Goal: Transaction & Acquisition: Purchase product/service

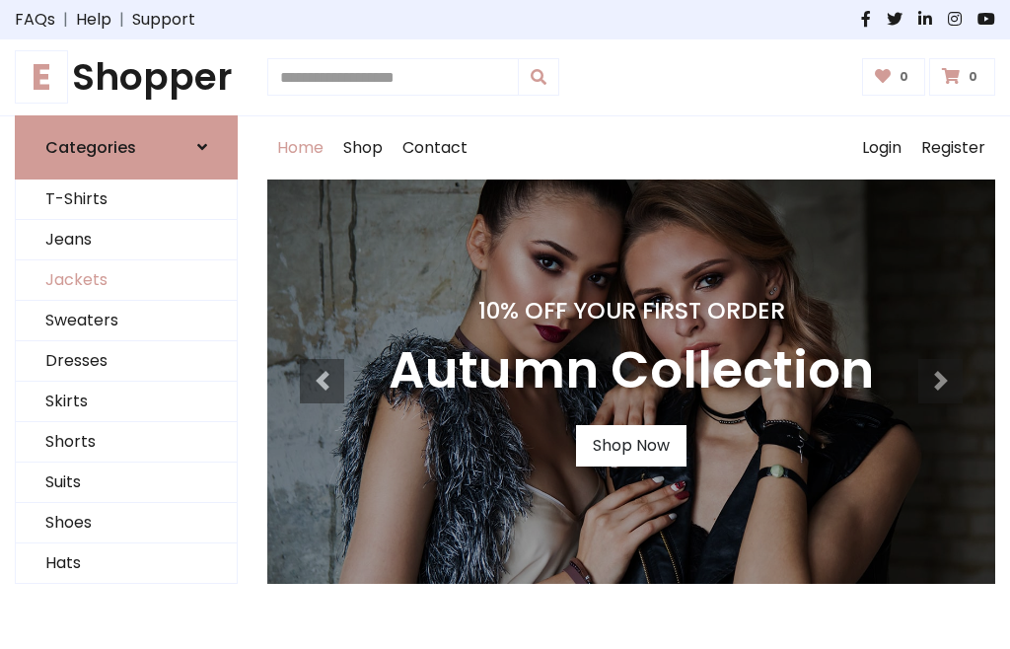
click at [126, 280] on link "Jackets" at bounding box center [126, 280] width 221 height 40
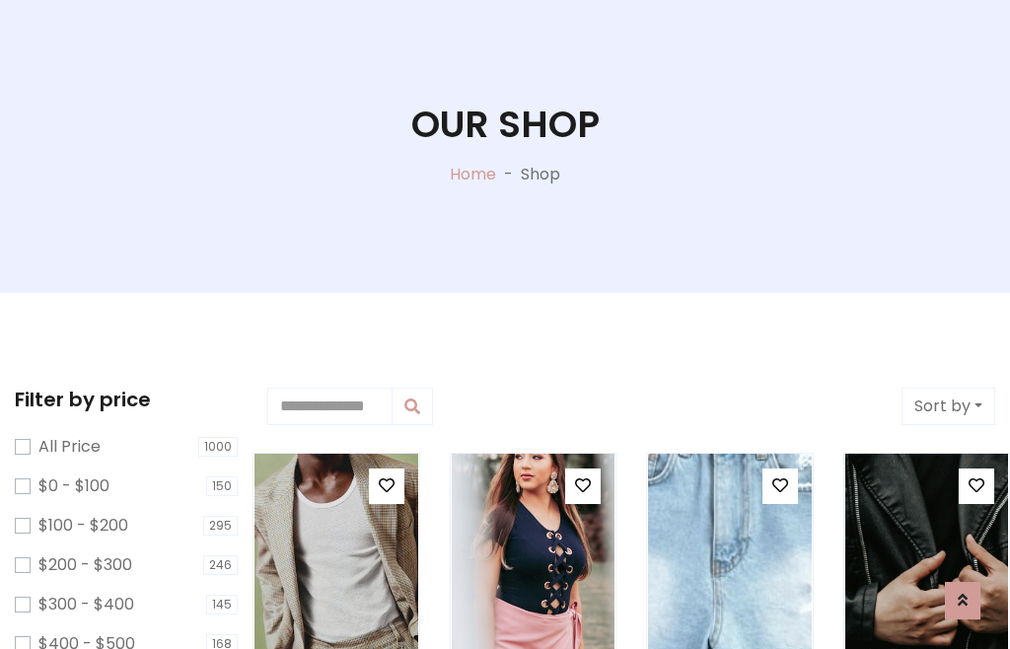
scroll to position [101, 0]
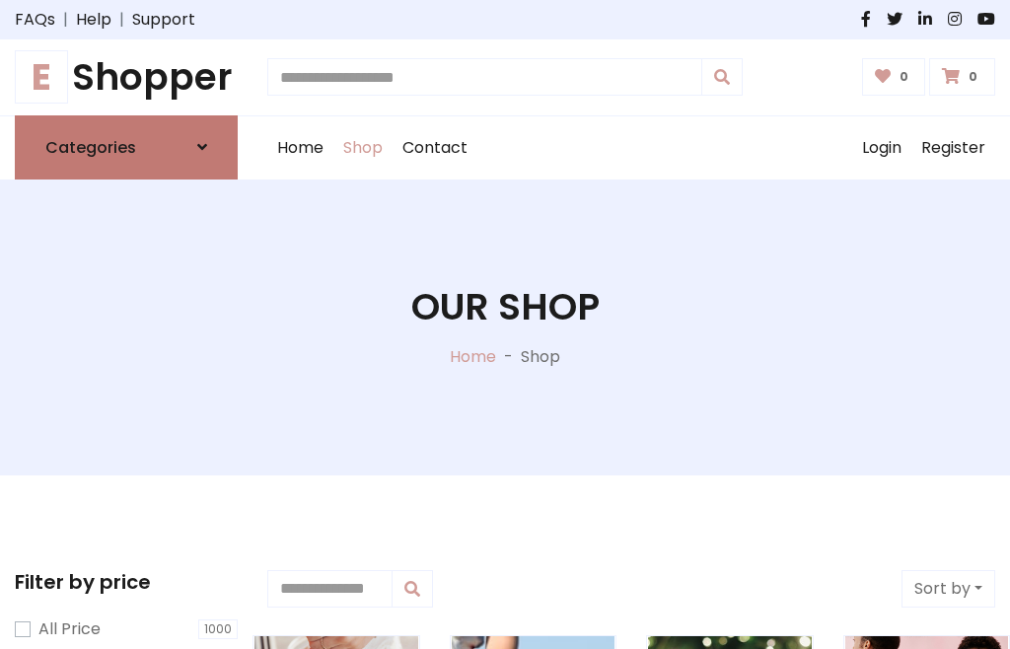
click at [126, 147] on h6 "Categories" at bounding box center [90, 147] width 91 height 19
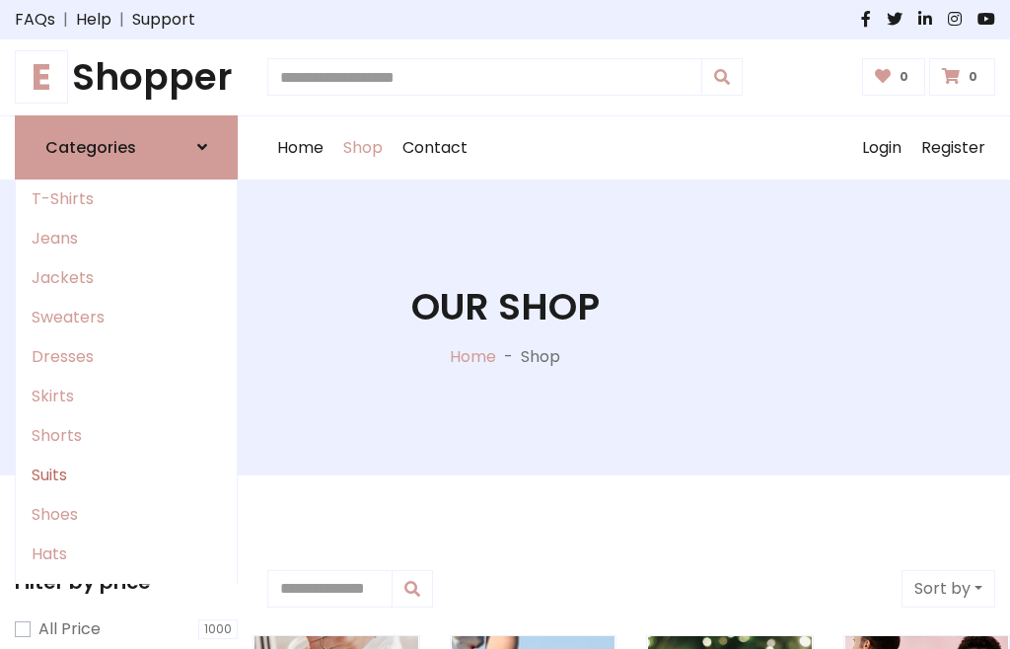
click at [126, 474] on link "Suits" at bounding box center [126, 475] width 221 height 39
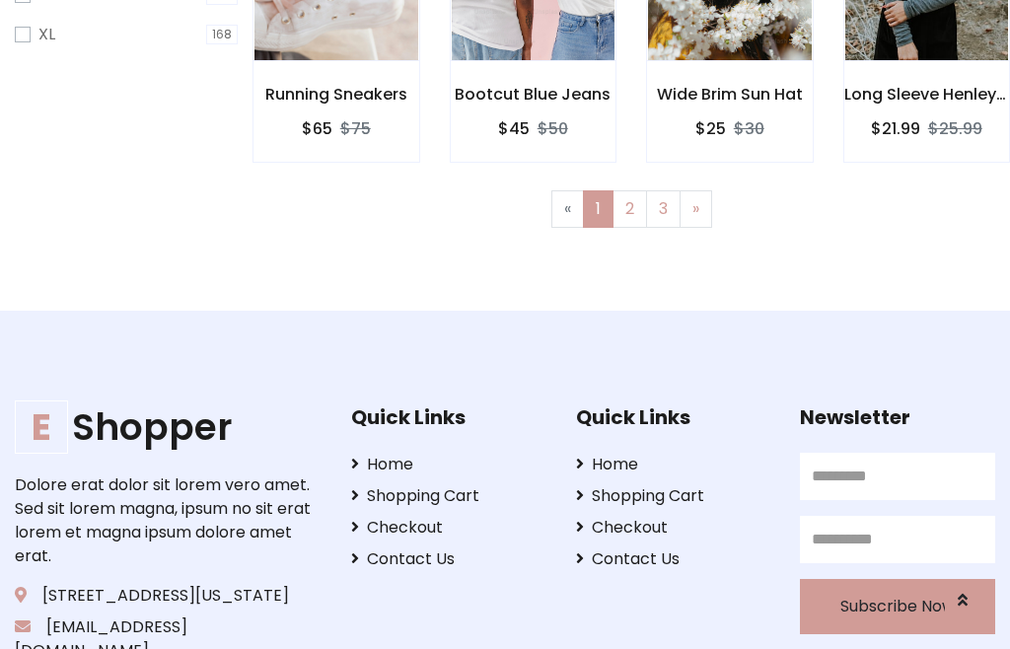
scroll to position [100, 0]
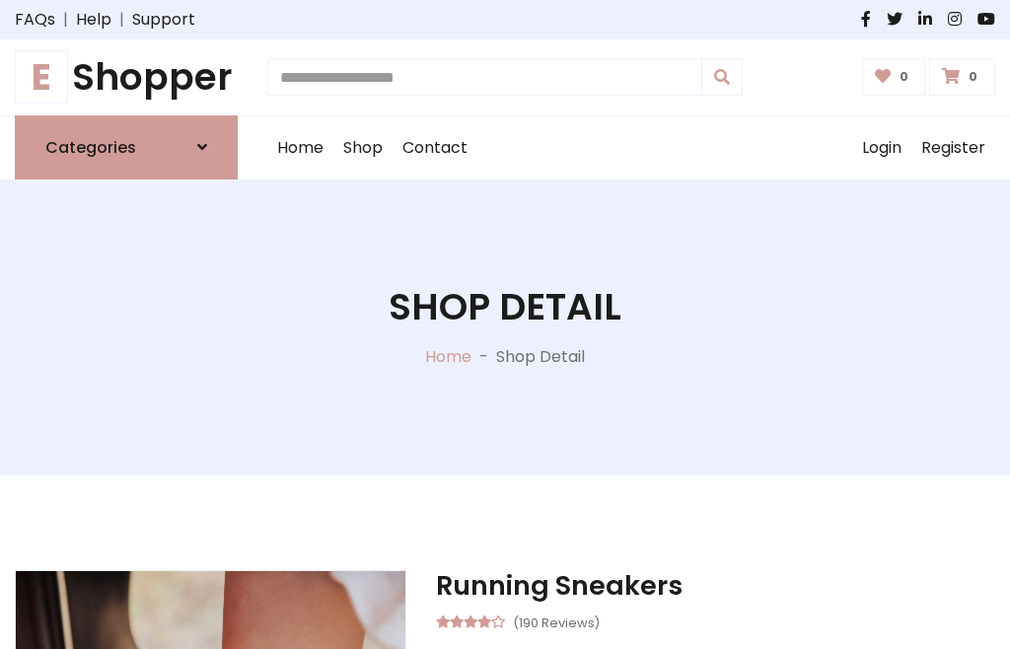
scroll to position [560, 0]
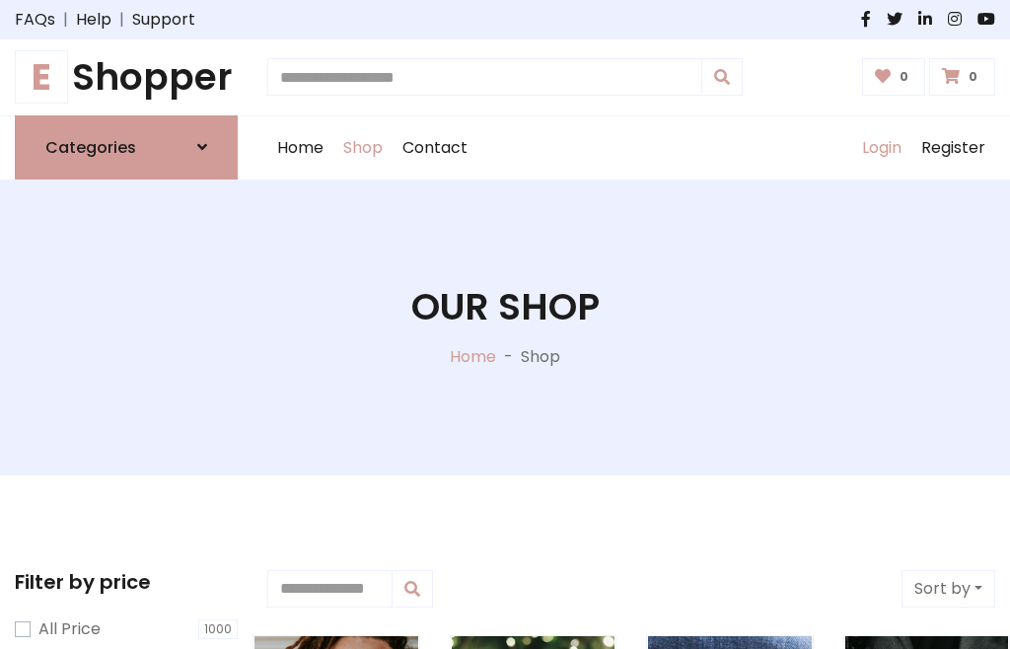
click at [880, 147] on link "Login" at bounding box center [881, 147] width 59 height 63
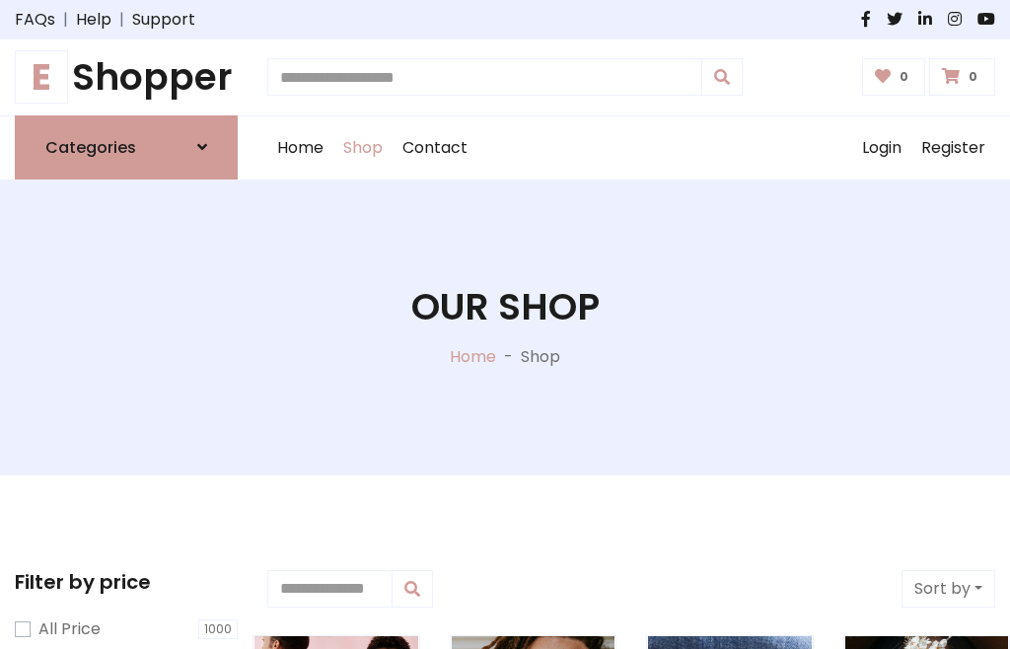
scroll to position [100, 0]
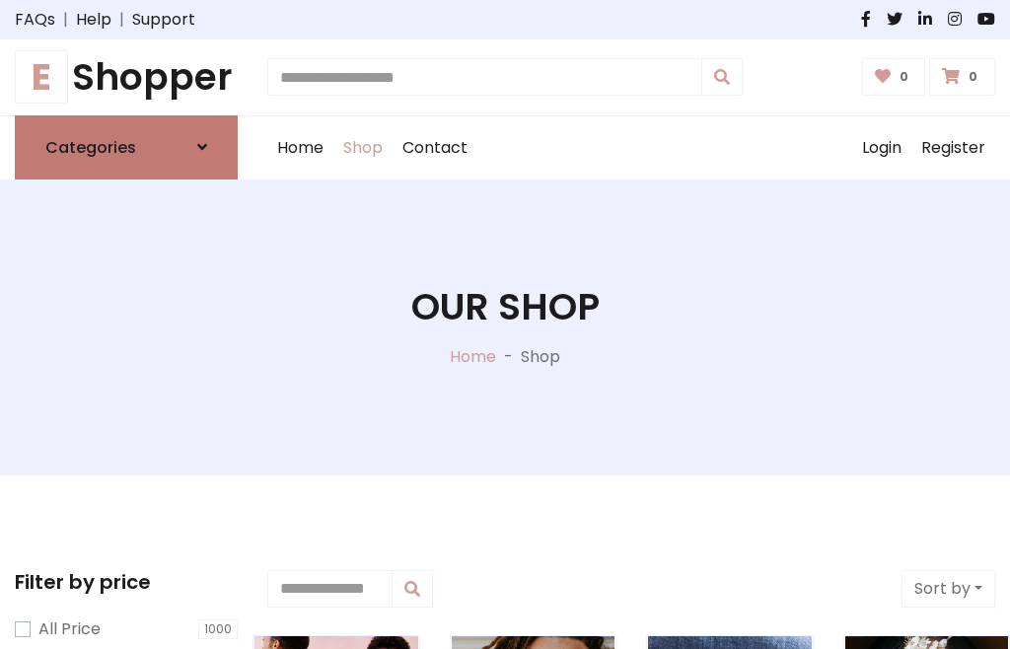
click at [202, 147] on icon at bounding box center [202, 147] width 10 height 16
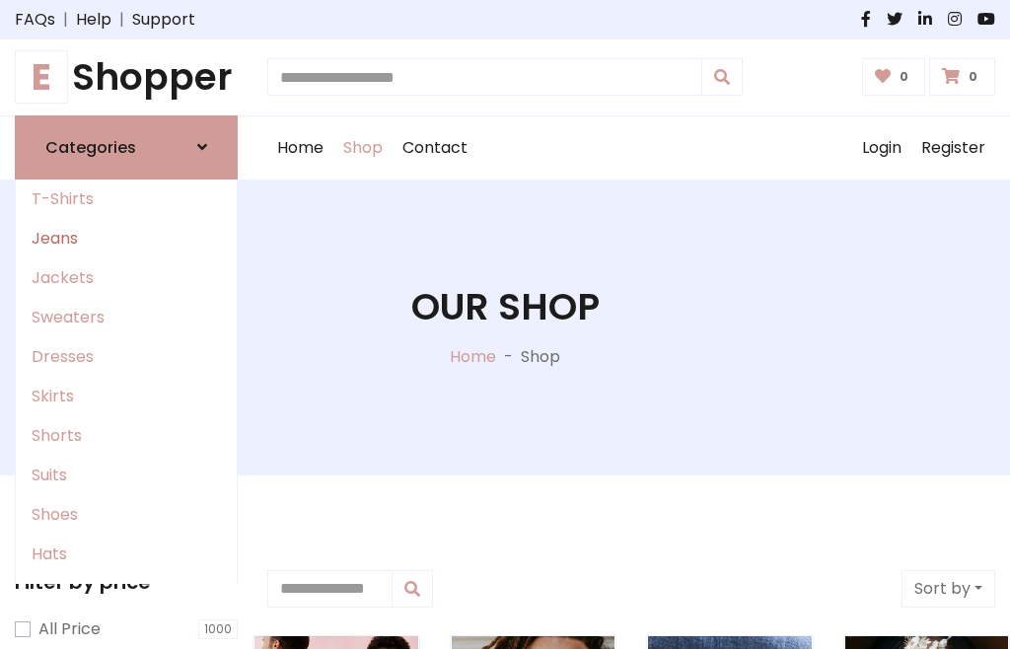
click at [126, 238] on link "Jeans" at bounding box center [126, 238] width 221 height 39
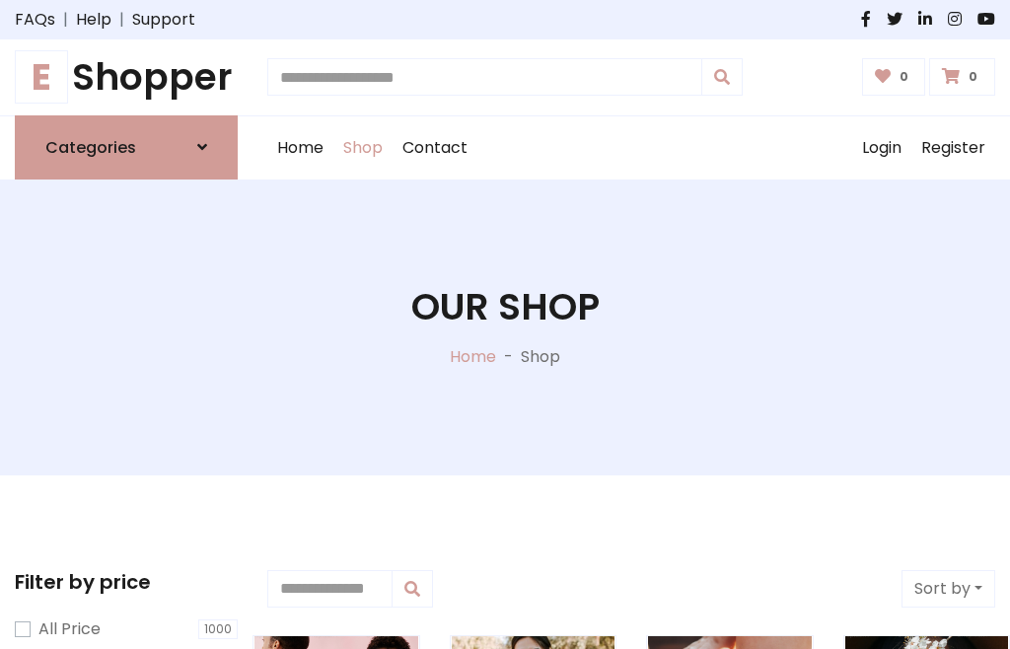
scroll to position [100, 0]
